Goal: Transaction & Acquisition: Obtain resource

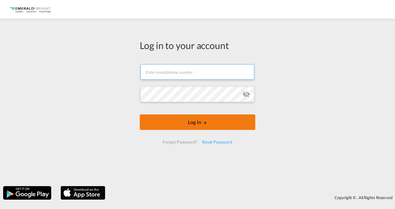
type input "[EMAIL_ADDRESS][DOMAIN_NAME]"
click at [194, 121] on button "Log In" at bounding box center [197, 123] width 115 height 16
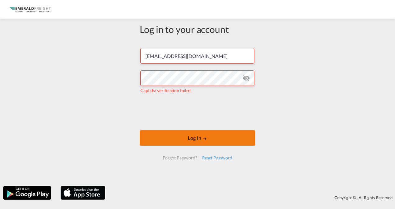
click at [201, 140] on button "Log In" at bounding box center [197, 138] width 115 height 16
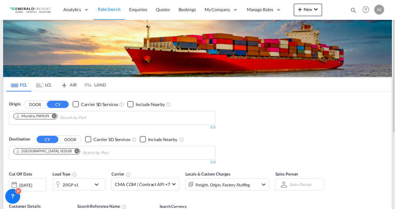
scroll to position [62, 0]
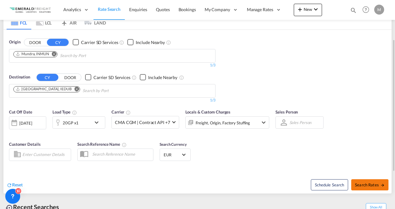
click at [371, 186] on span "Search Rates" at bounding box center [370, 185] width 30 height 5
type input "INMUN to IEDUB / [DATE]"
